Goal: Information Seeking & Learning: Check status

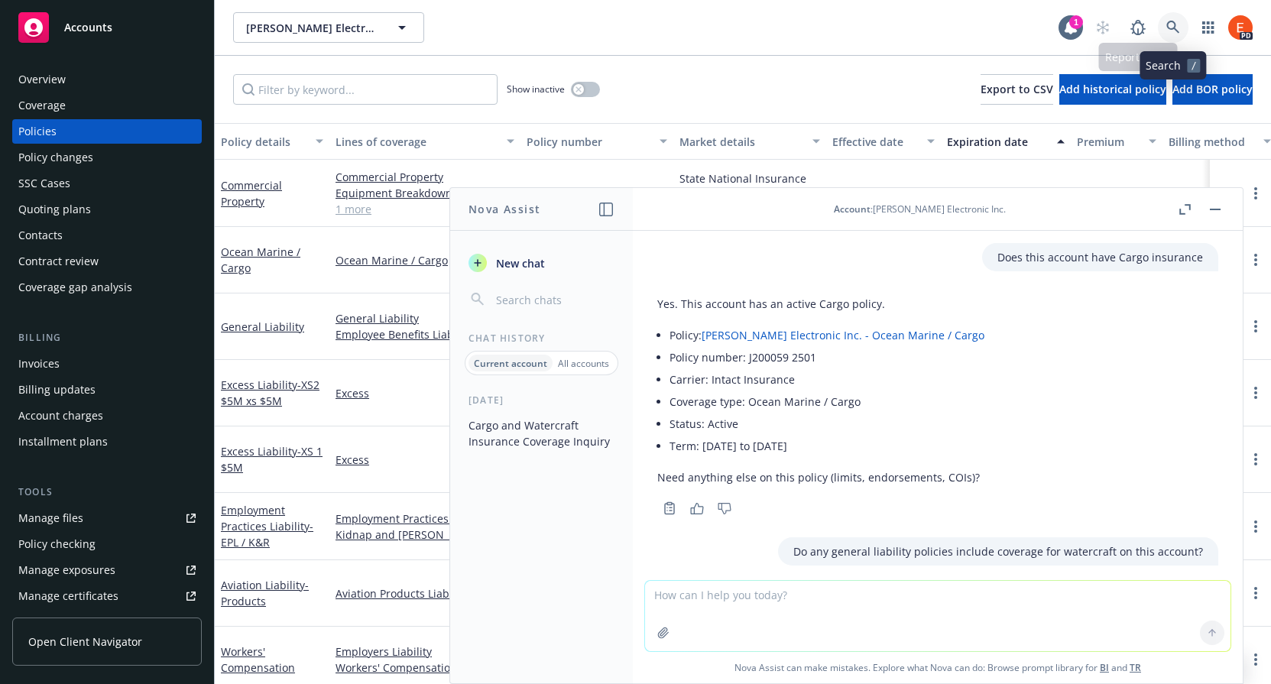
scroll to position [1439, 0]
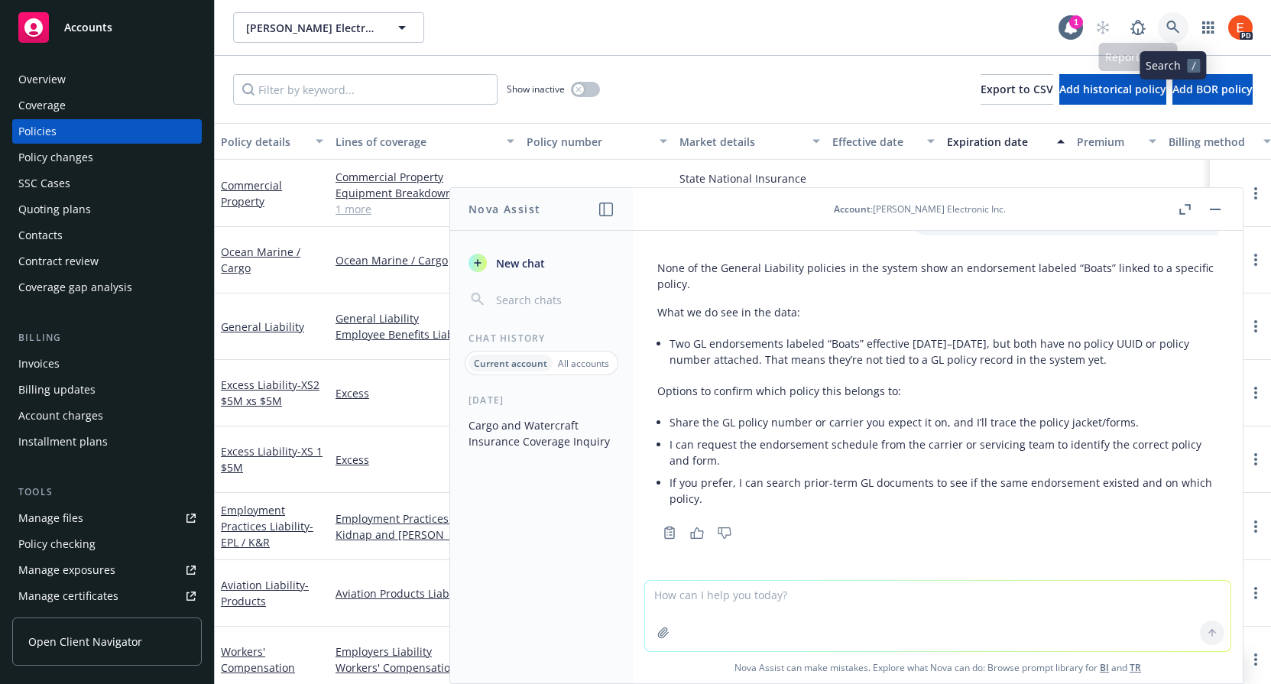
click at [1178, 26] on icon at bounding box center [1173, 28] width 14 height 14
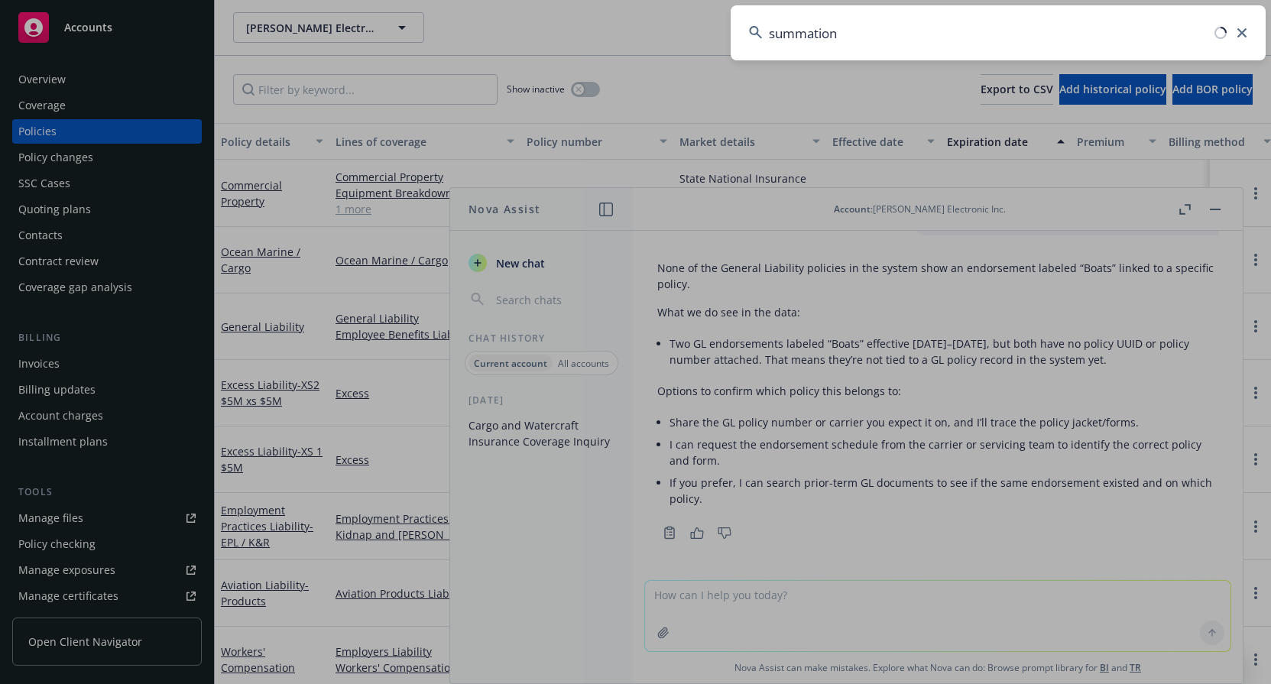
type input "summation"
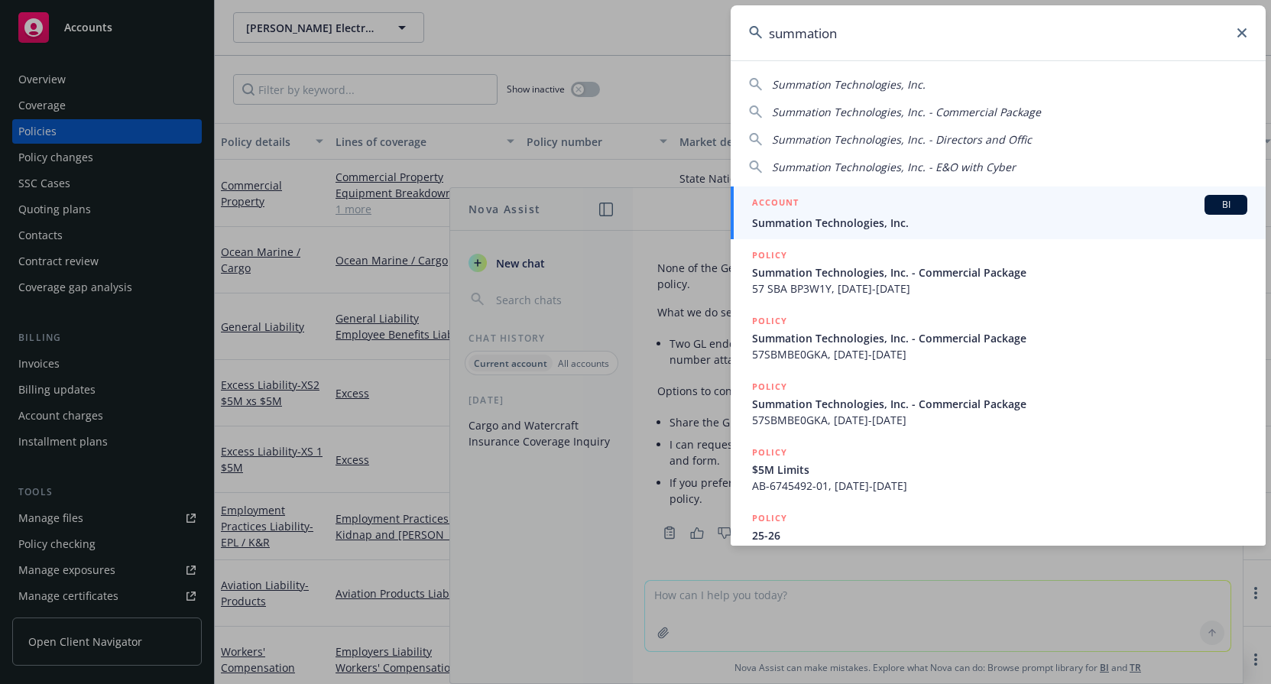
click at [875, 222] on span "Summation Technologies, Inc." at bounding box center [999, 223] width 495 height 16
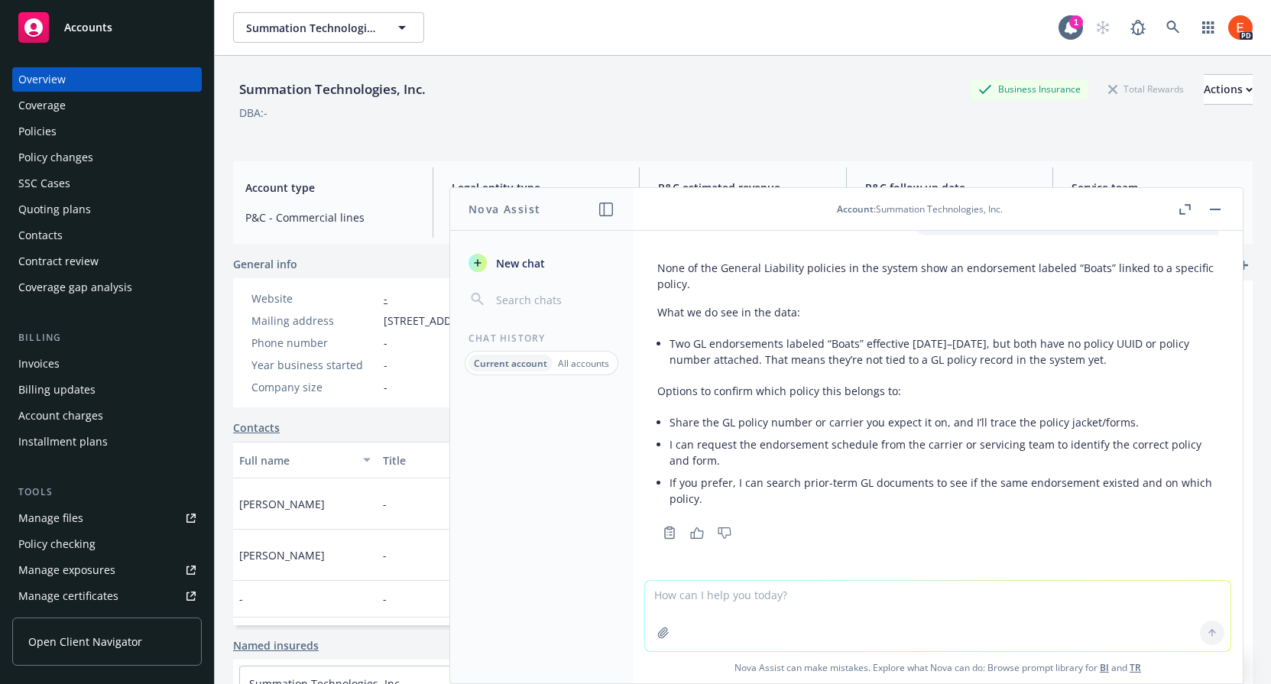
click at [1216, 204] on button "button" at bounding box center [1215, 209] width 18 height 18
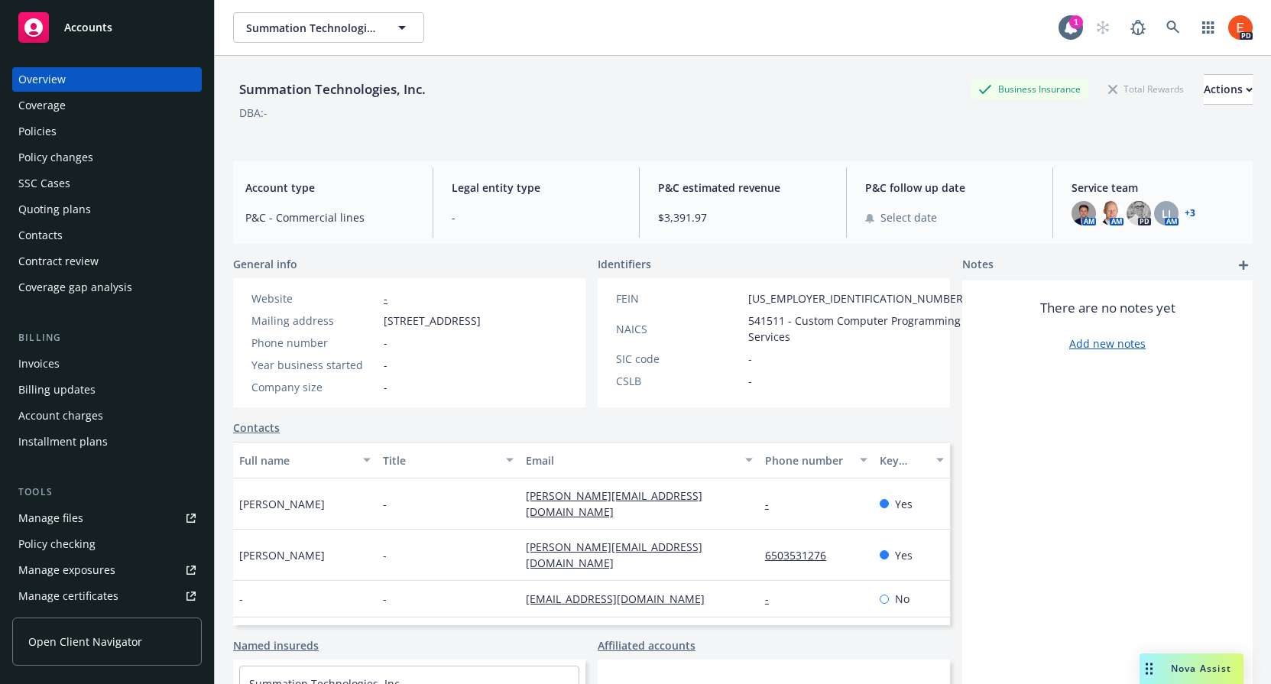
click at [111, 131] on div "Policies" at bounding box center [106, 131] width 177 height 24
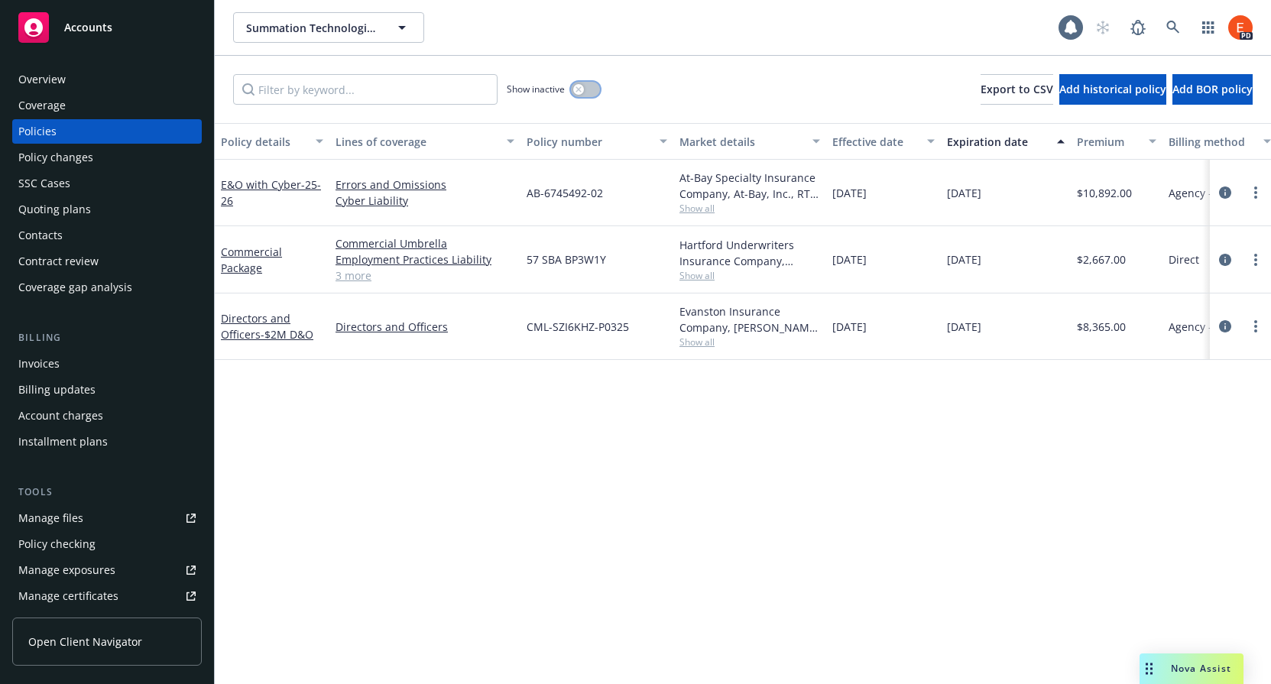
click at [587, 84] on button "button" at bounding box center [585, 89] width 29 height 15
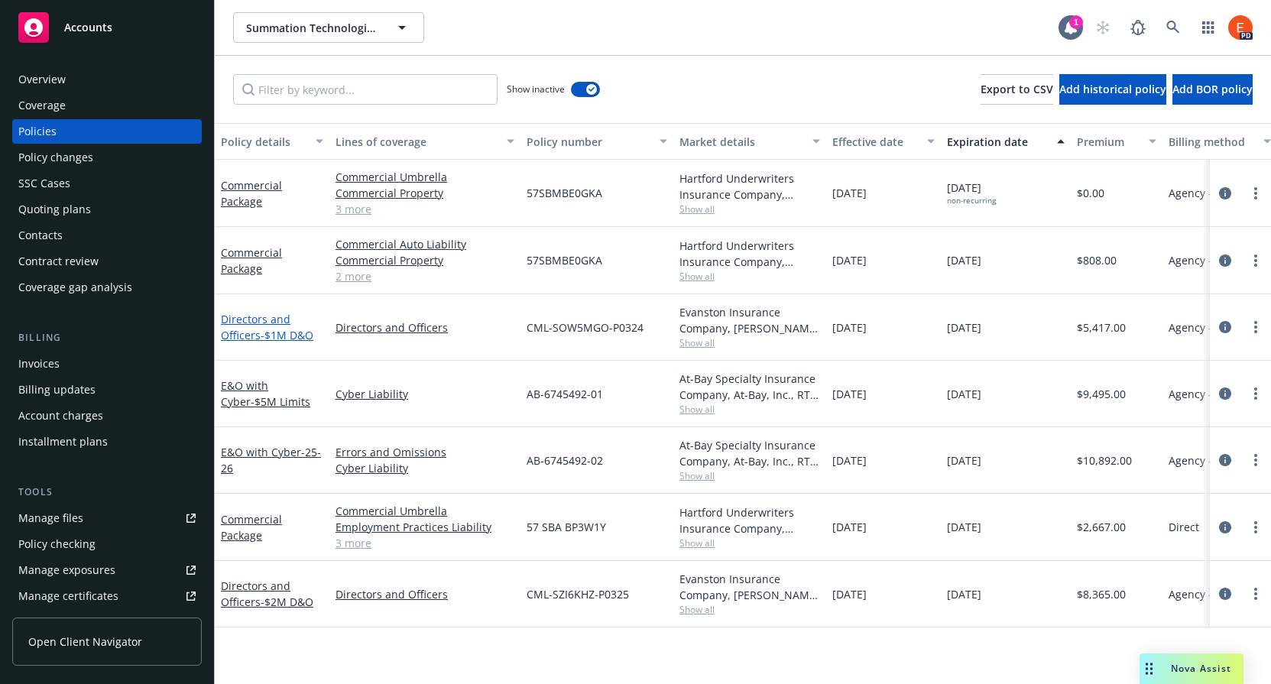
click at [246, 323] on link "Directors and Officers - $1M D&O" at bounding box center [267, 327] width 92 height 31
